Goal: Transaction & Acquisition: Purchase product/service

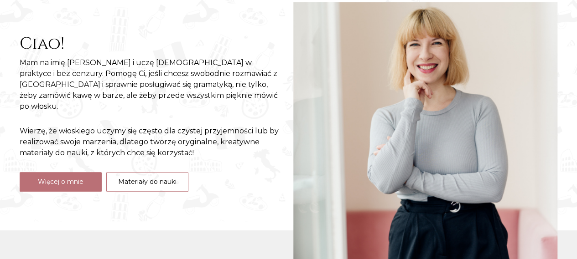
scroll to position [128, 0]
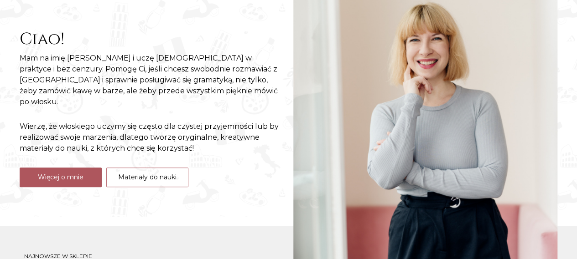
click at [39, 168] on link "Więcej o mnie" at bounding box center [61, 178] width 82 height 20
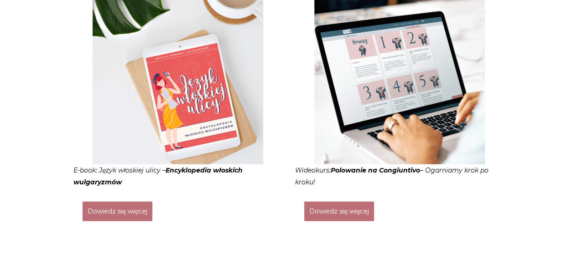
scroll to position [1186, 0]
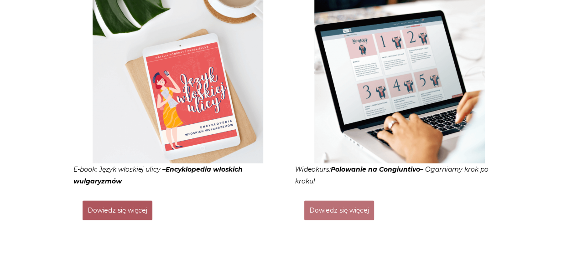
click at [127, 201] on link "Dowiedz się więcej" at bounding box center [118, 211] width 70 height 20
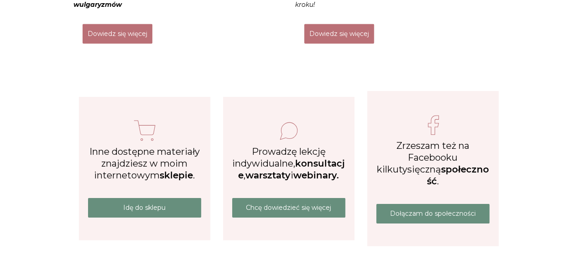
scroll to position [1373, 0]
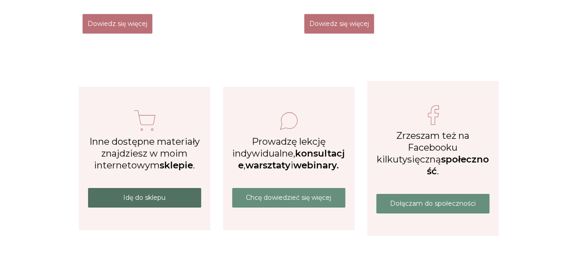
click at [123, 189] on link "Idę do sklepu" at bounding box center [144, 198] width 113 height 20
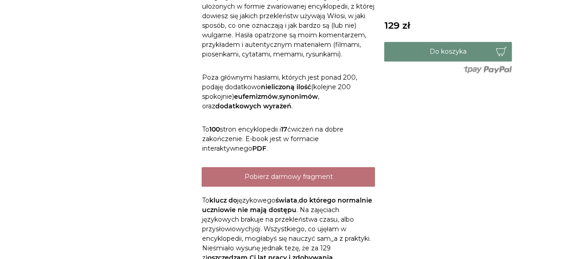
scroll to position [401, 0]
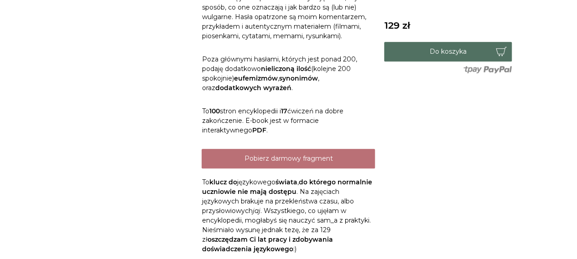
click at [454, 46] on button "Do koszyka" at bounding box center [448, 52] width 128 height 20
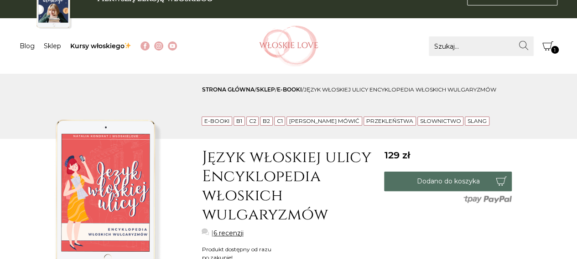
scroll to position [30, 0]
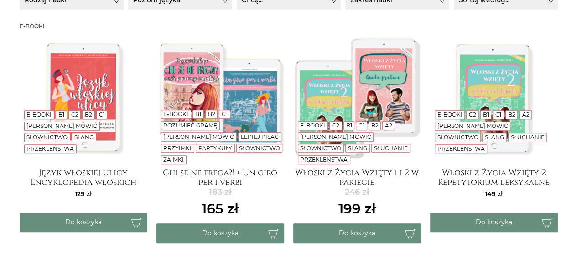
scroll to position [201, 0]
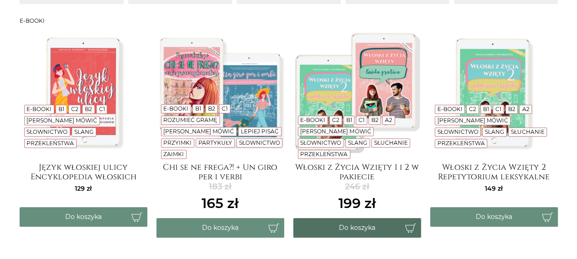
click at [356, 222] on button "Do koszyka" at bounding box center [357, 228] width 128 height 20
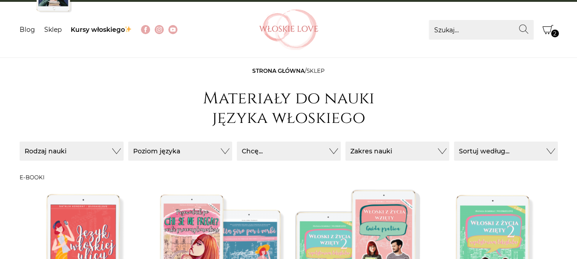
scroll to position [21, 0]
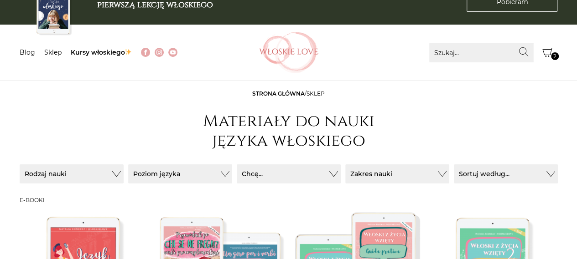
click at [548, 52] on icon "Koszyk" at bounding box center [547, 52] width 11 height 11
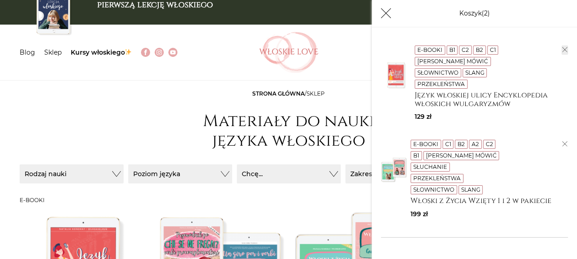
click at [562, 48] on icon "button" at bounding box center [564, 49] width 5 height 5
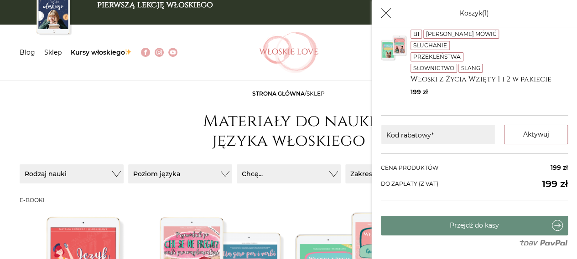
scroll to position [54, 0]
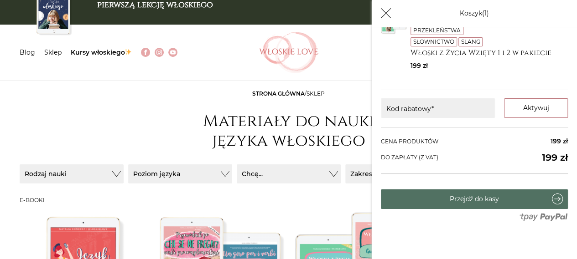
click at [492, 197] on link "Przejdź do kasy" at bounding box center [474, 200] width 187 height 20
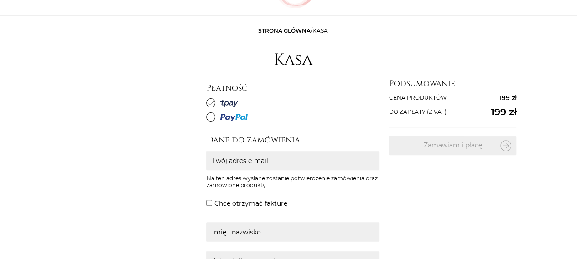
scroll to position [49, 0]
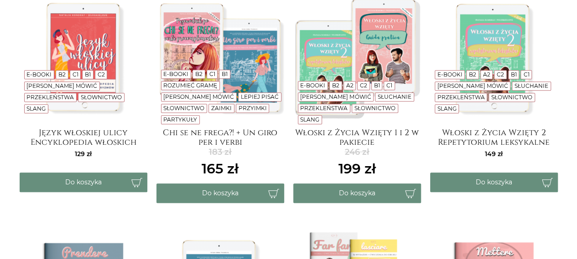
scroll to position [233, 0]
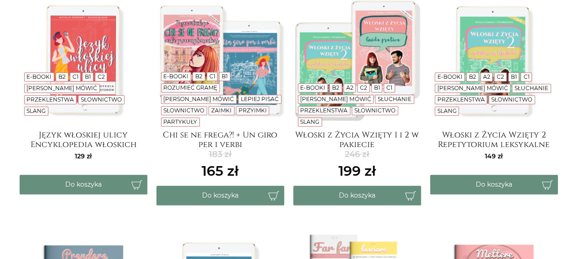
click at [337, 71] on img at bounding box center [357, 60] width 128 height 128
